Goal: Book appointment/travel/reservation

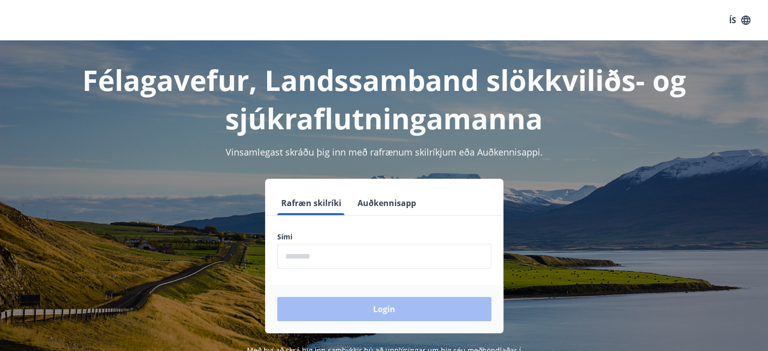
click at [319, 251] on input "phone" at bounding box center [384, 256] width 214 height 25
type input "********"
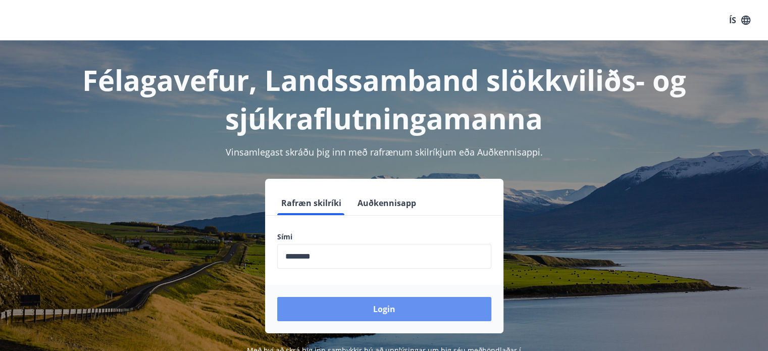
click at [377, 306] on button "Login" at bounding box center [384, 309] width 214 height 24
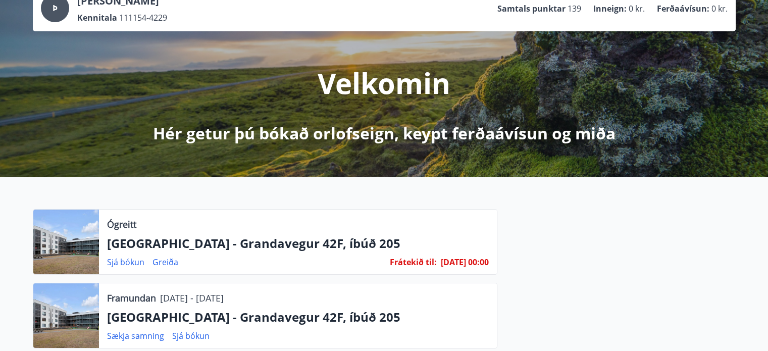
scroll to position [101, 0]
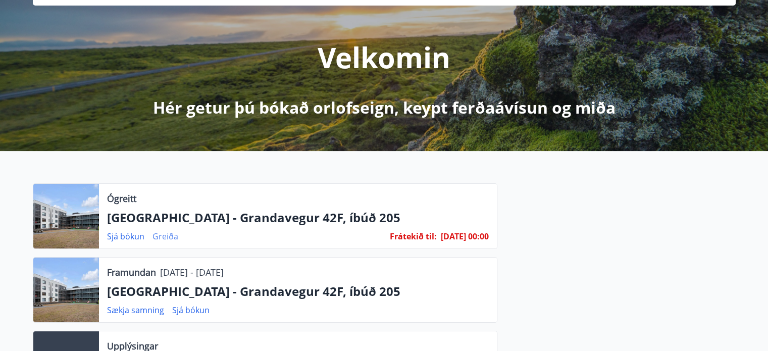
click at [165, 236] on link "Greiða" at bounding box center [166, 236] width 26 height 11
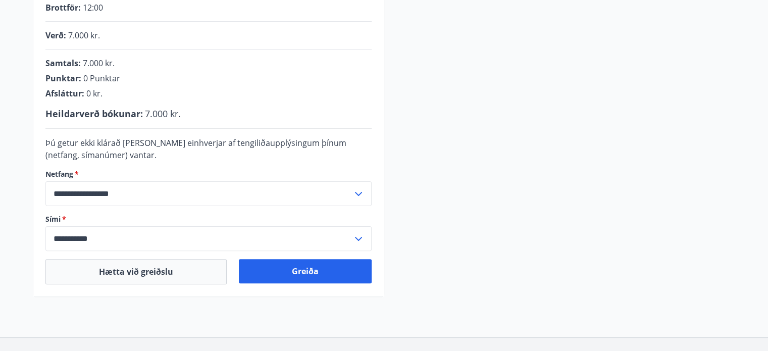
scroll to position [252, 0]
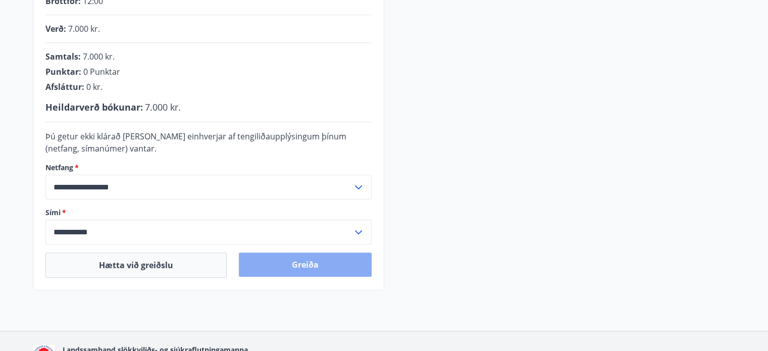
click at [304, 265] on button "Greiða" at bounding box center [305, 264] width 133 height 24
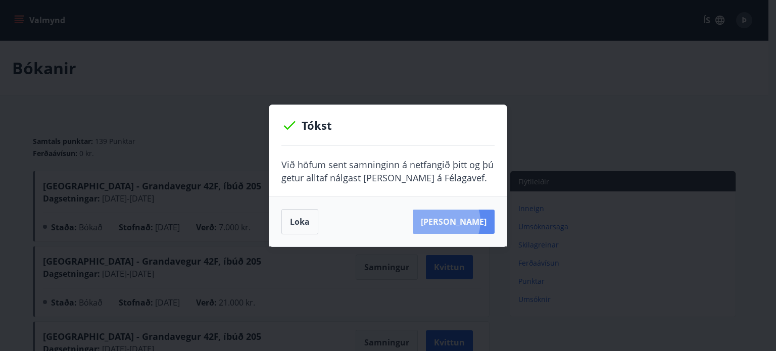
click at [456, 222] on button "[PERSON_NAME]" at bounding box center [454, 222] width 82 height 24
